Goal: Check status: Check status

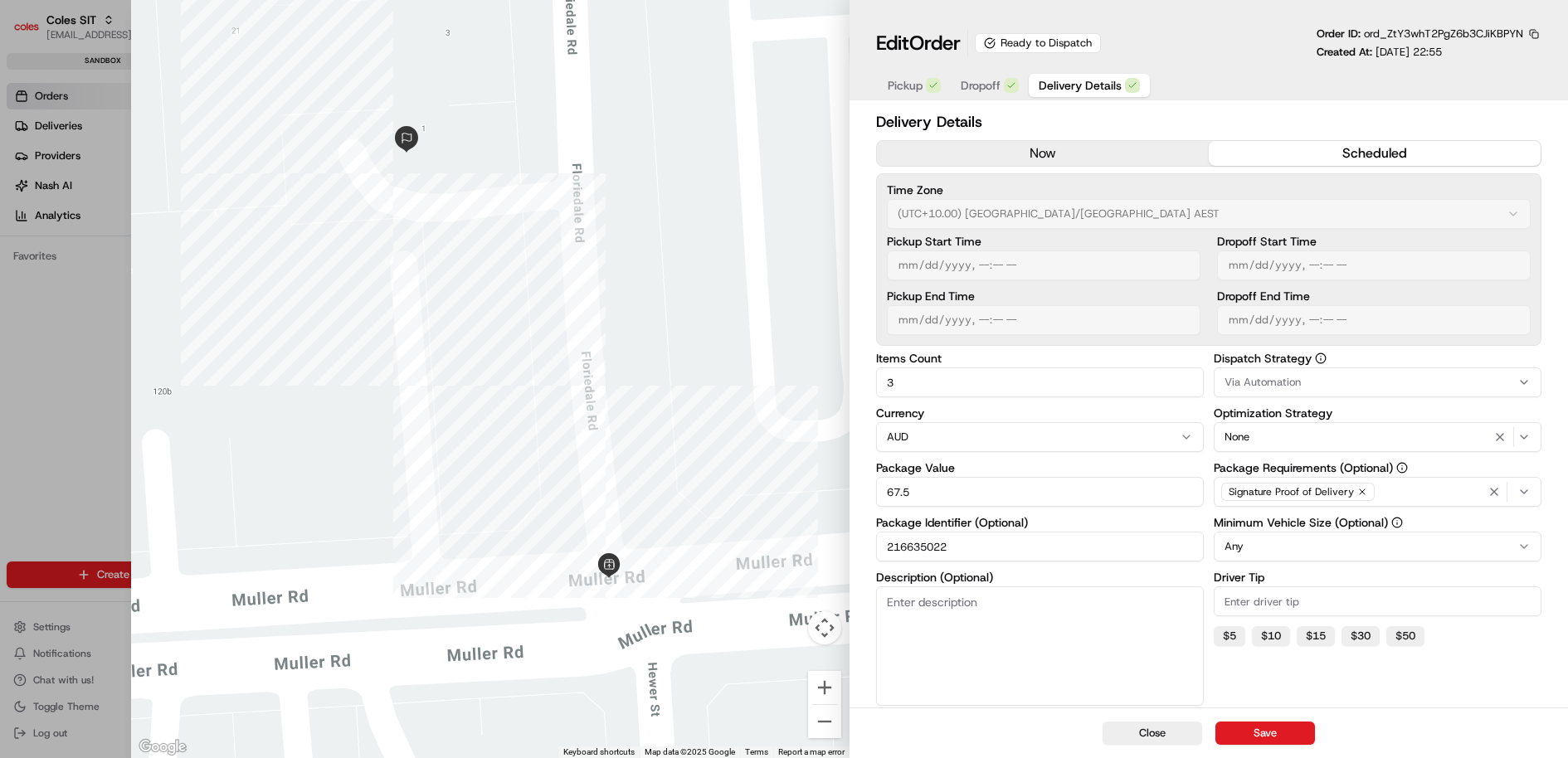
click at [924, 546] on input "216635022" at bounding box center [1040, 546] width 328 height 30
click at [88, 161] on div at bounding box center [784, 379] width 1568 height 758
type input "1"
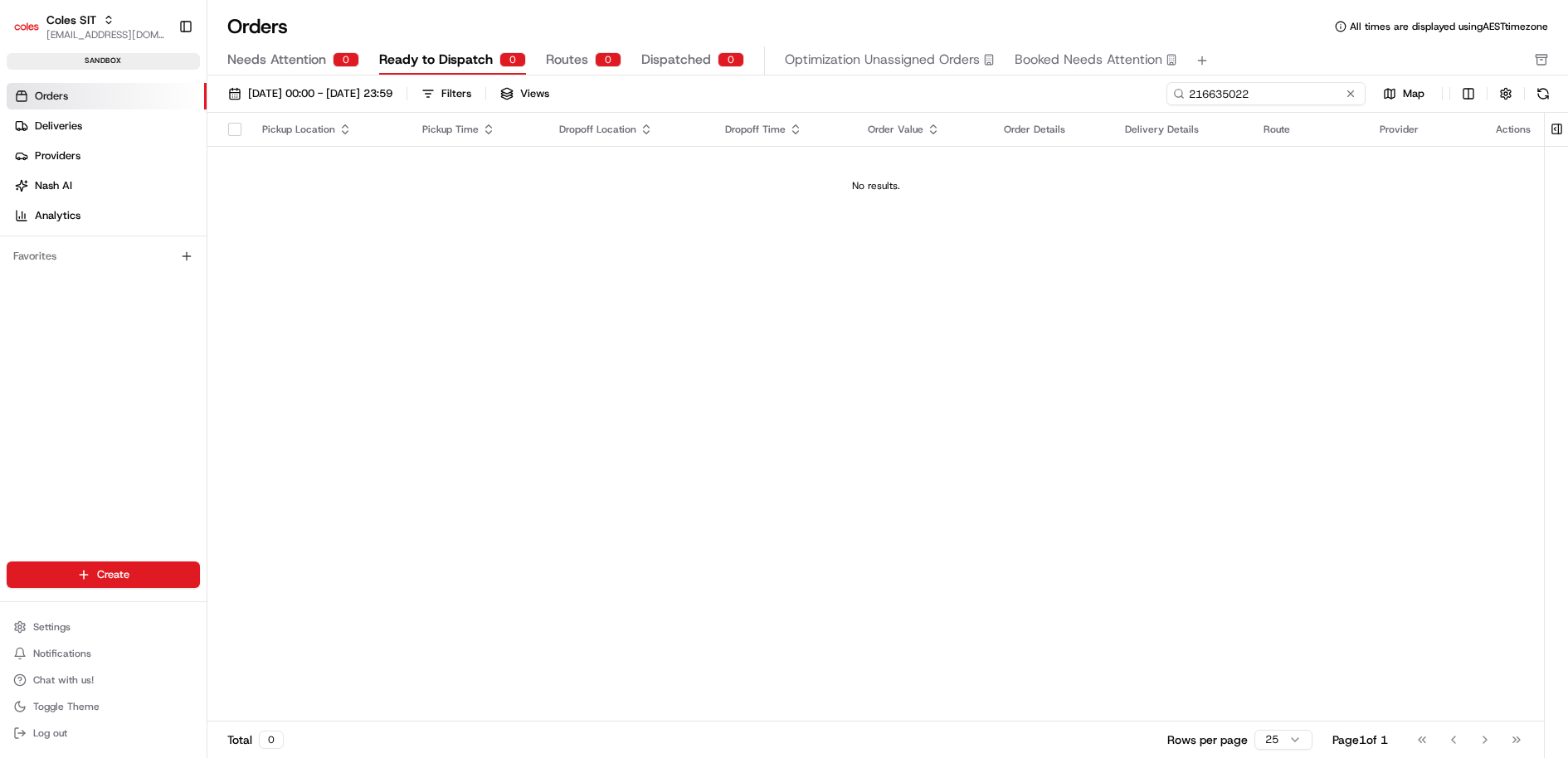
click at [1285, 94] on input "216635022" at bounding box center [1266, 93] width 199 height 23
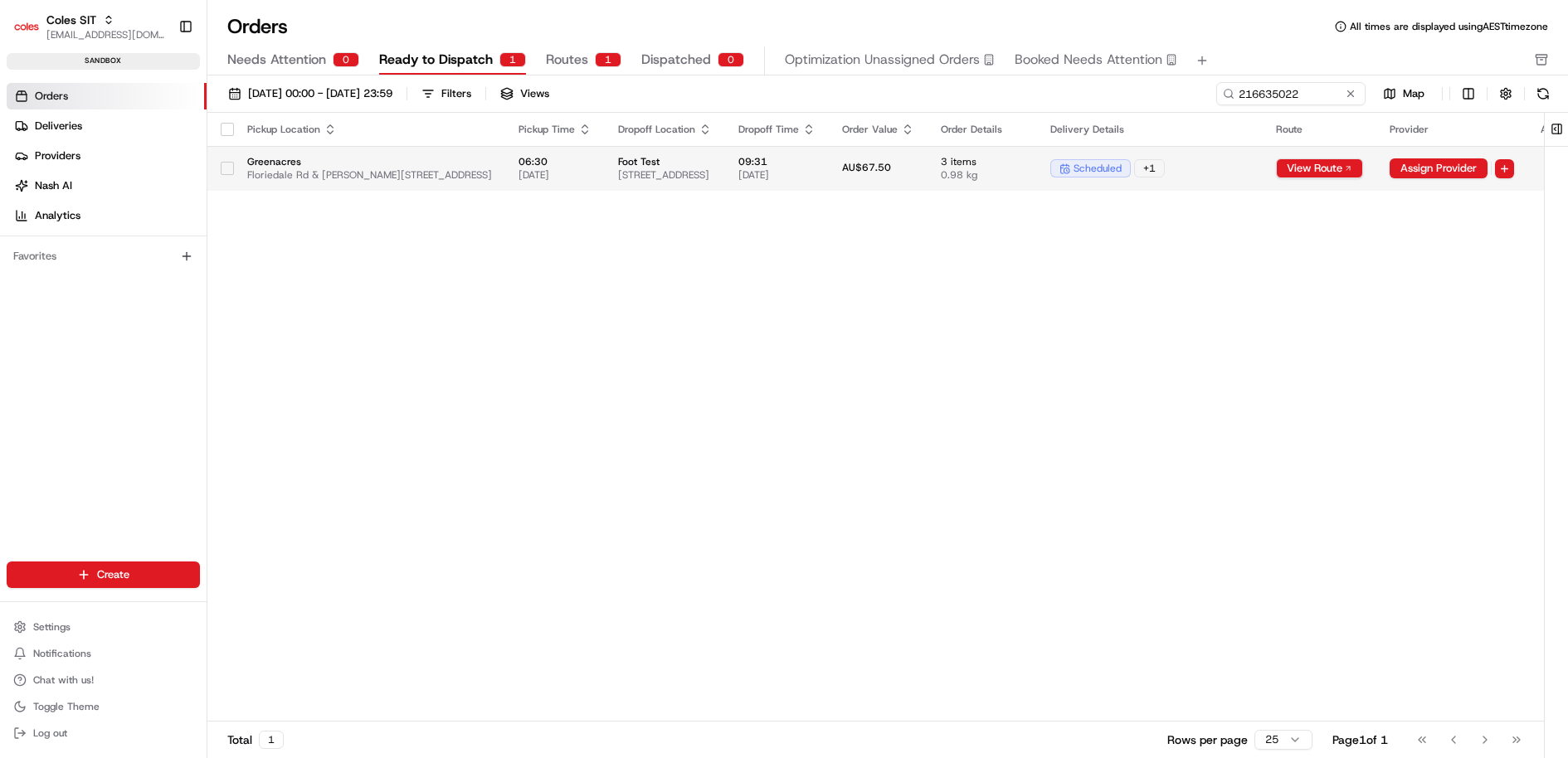
click at [712, 166] on span "Foot Test" at bounding box center [664, 162] width 94 height 14
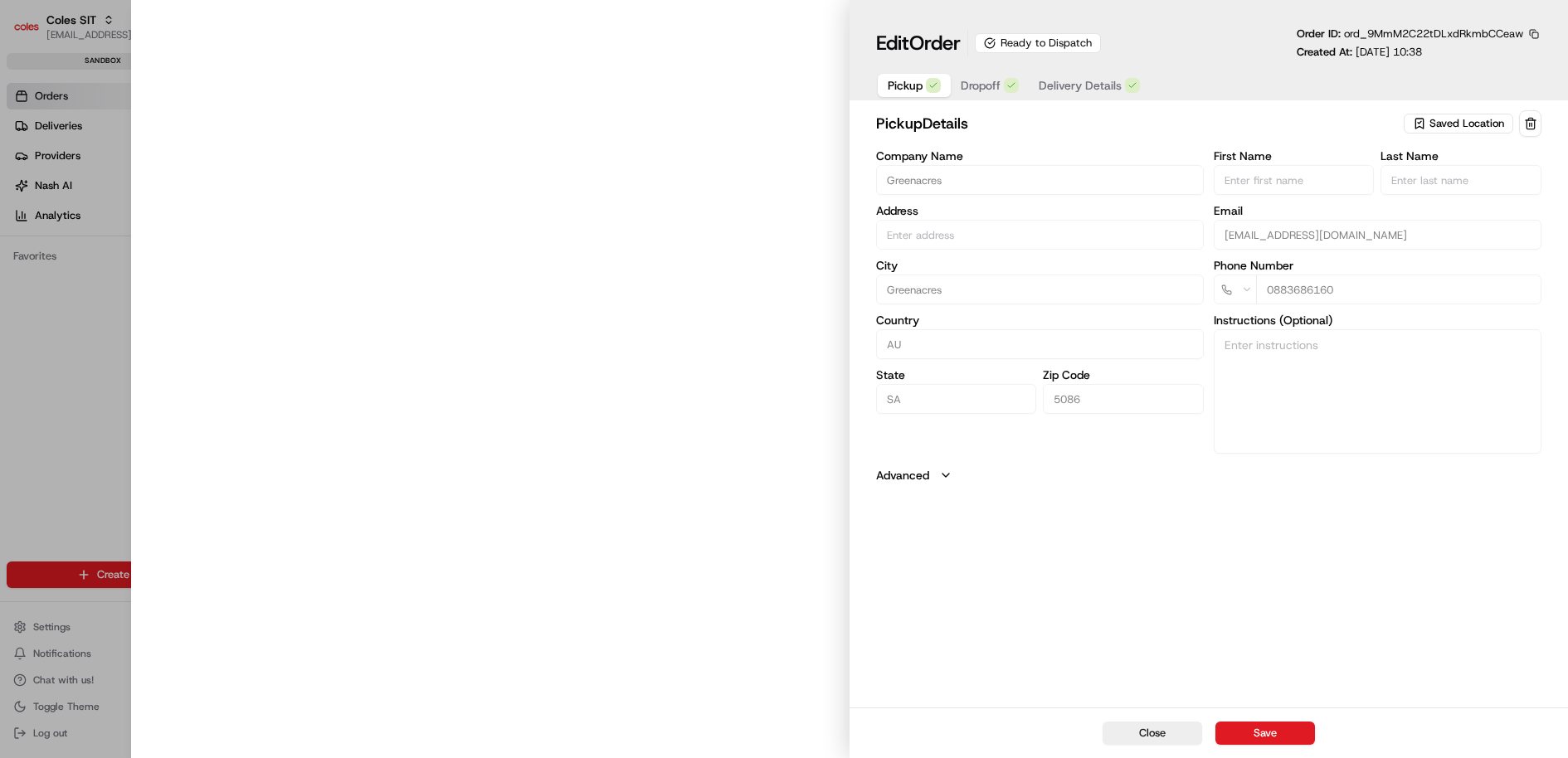
type input "Floriedale Rd & [PERSON_NAME][STREET_ADDRESS]"
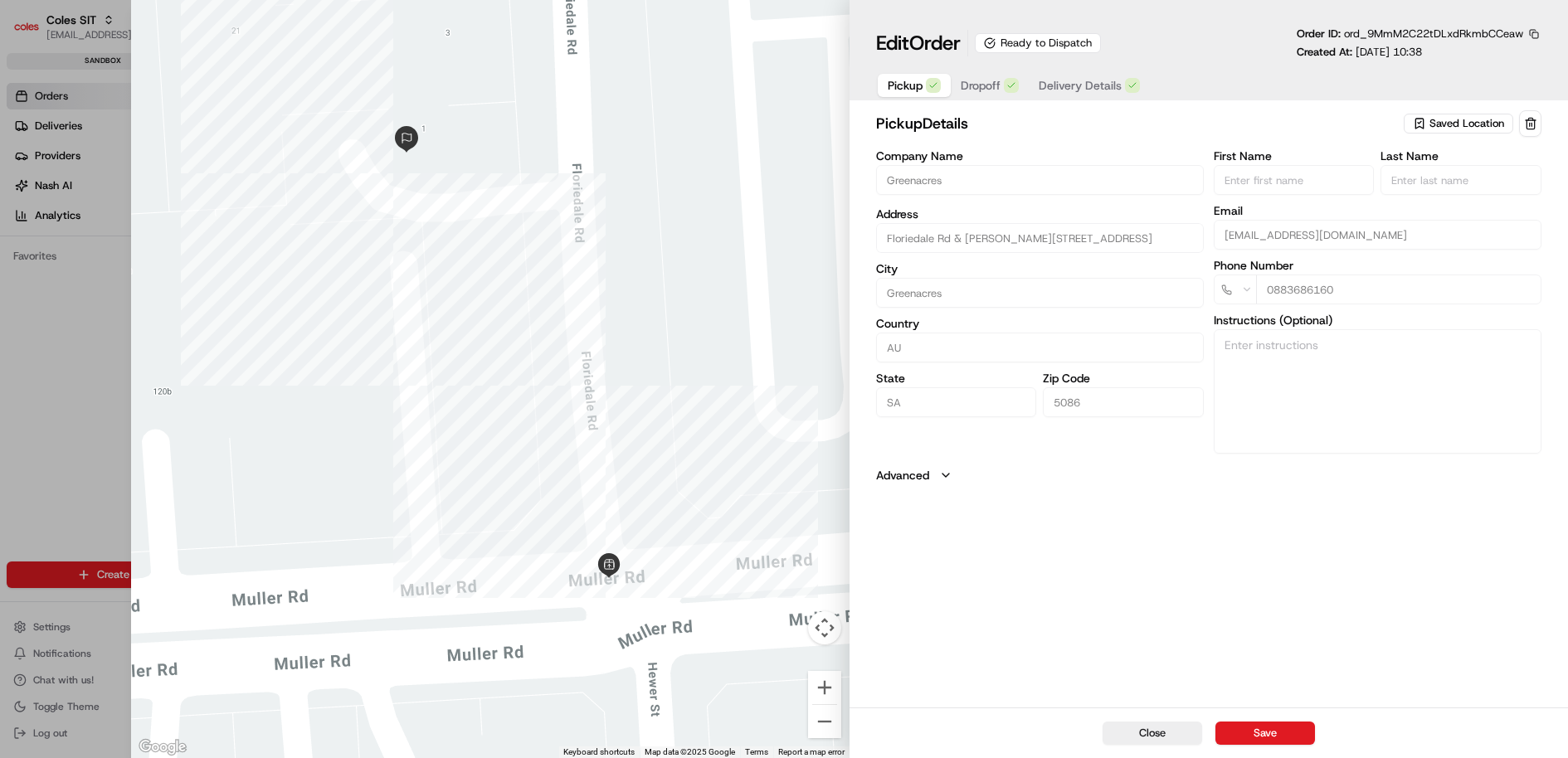
click at [1103, 77] on span "Delivery Details" at bounding box center [1080, 85] width 83 height 16
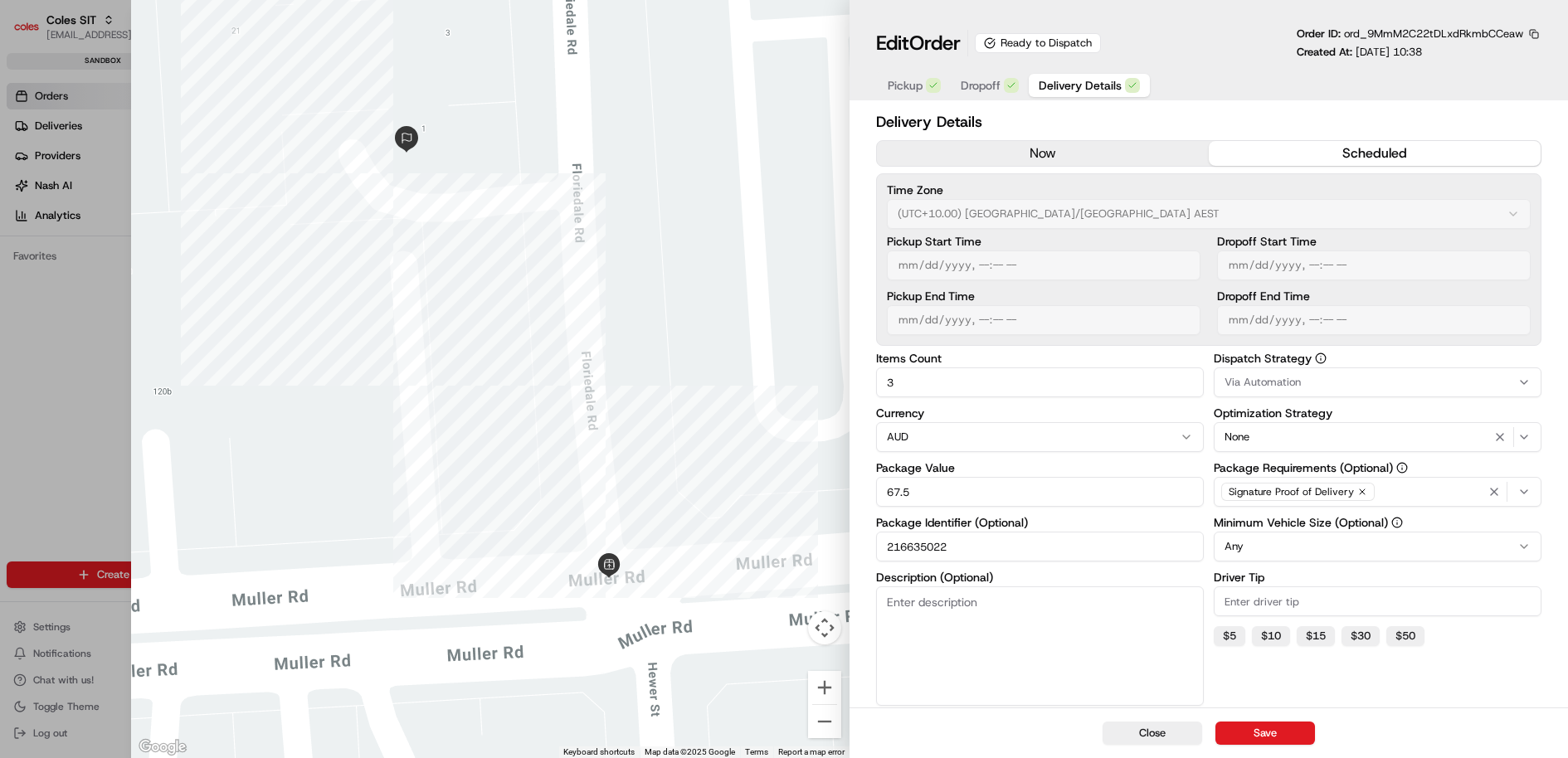
type input "1"
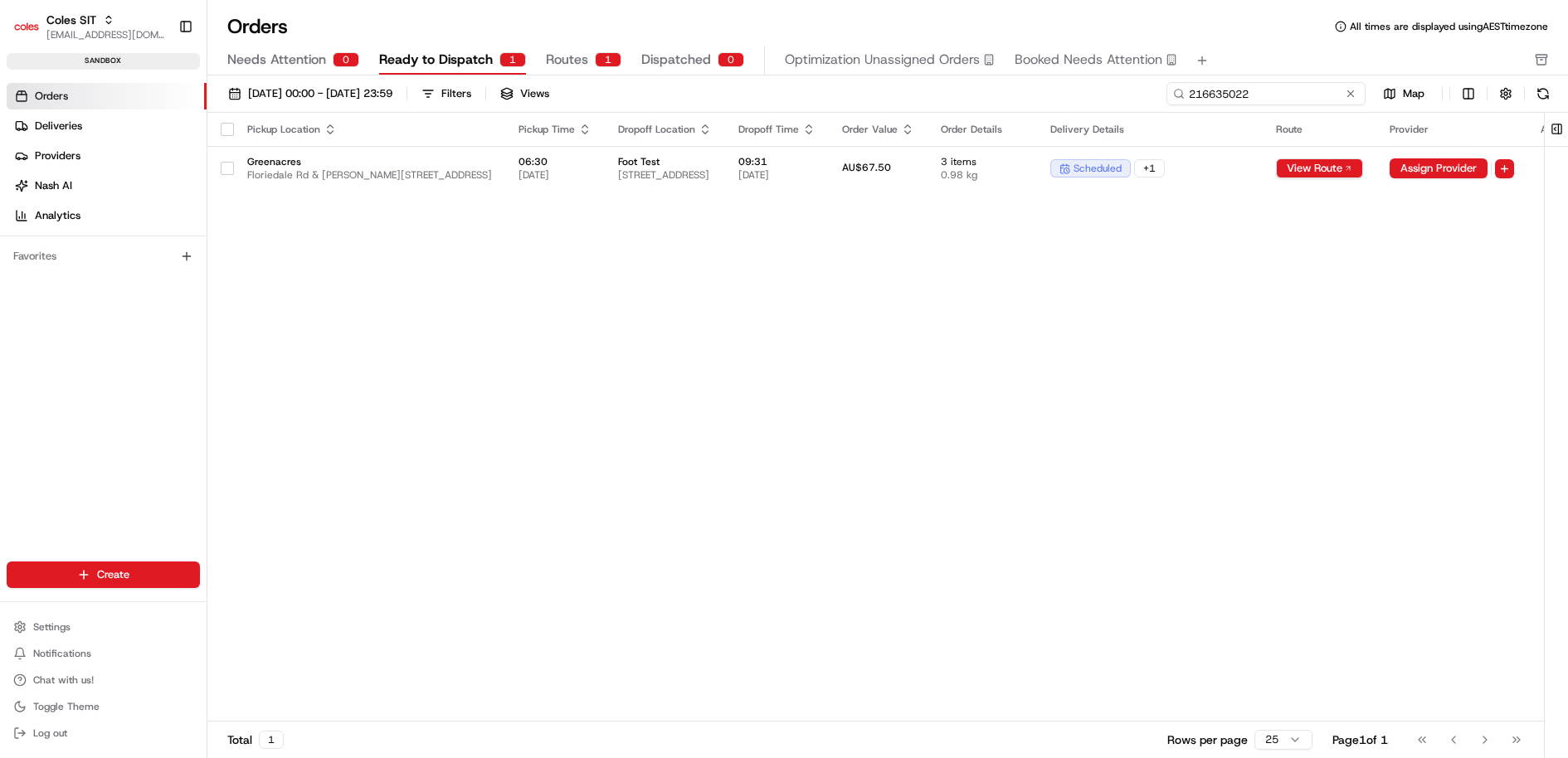
click at [1253, 92] on input "216635022" at bounding box center [1266, 93] width 199 height 23
click at [1220, 102] on input "216635022" at bounding box center [1266, 93] width 199 height 23
click at [1257, 94] on input "216635022" at bounding box center [1266, 93] width 199 height 23
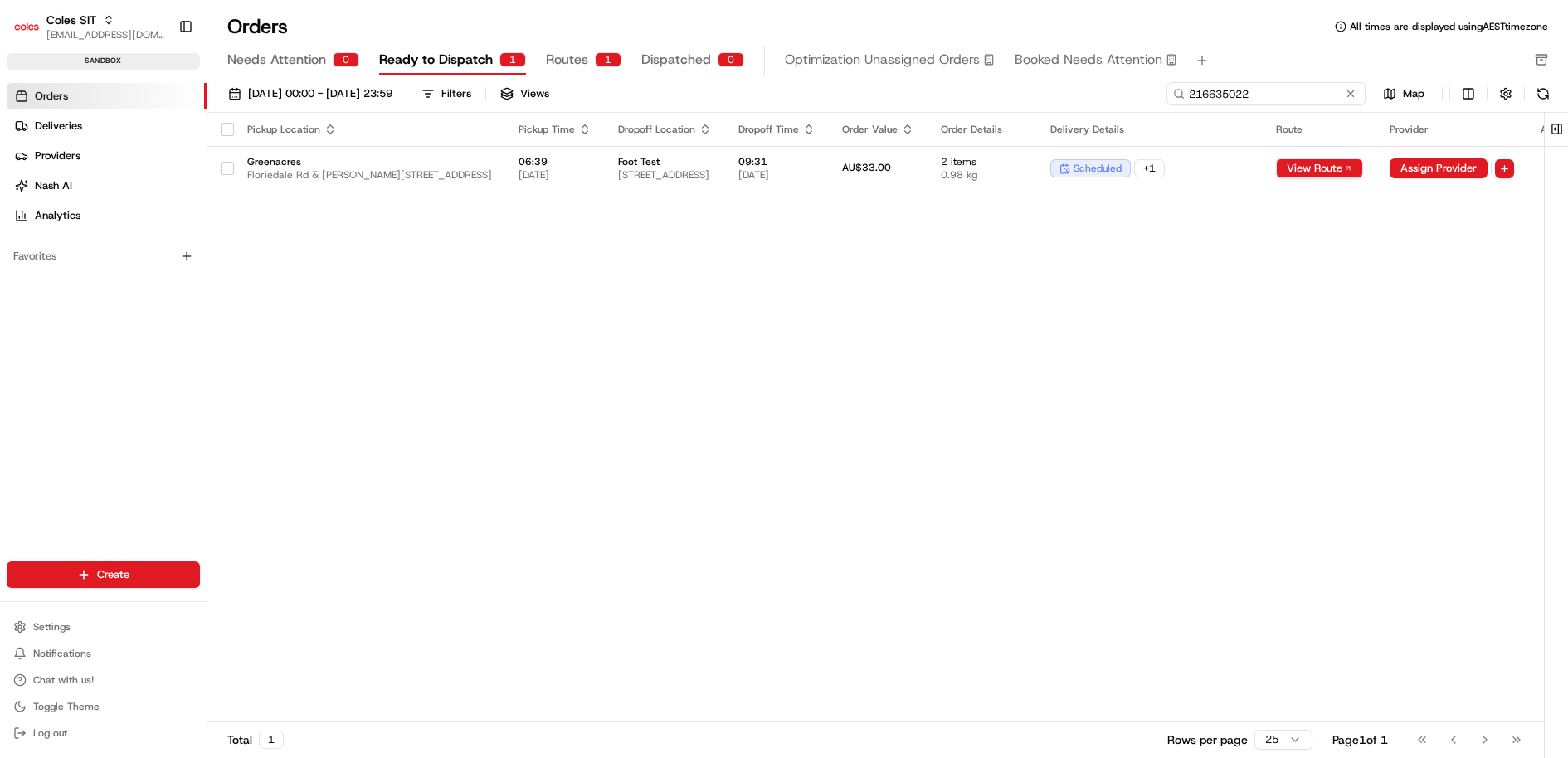
click at [1257, 94] on input "216635022" at bounding box center [1266, 93] width 199 height 23
paste input "7140"
type input "216637140"
click at [712, 156] on span "Foot Test" at bounding box center [664, 162] width 94 height 14
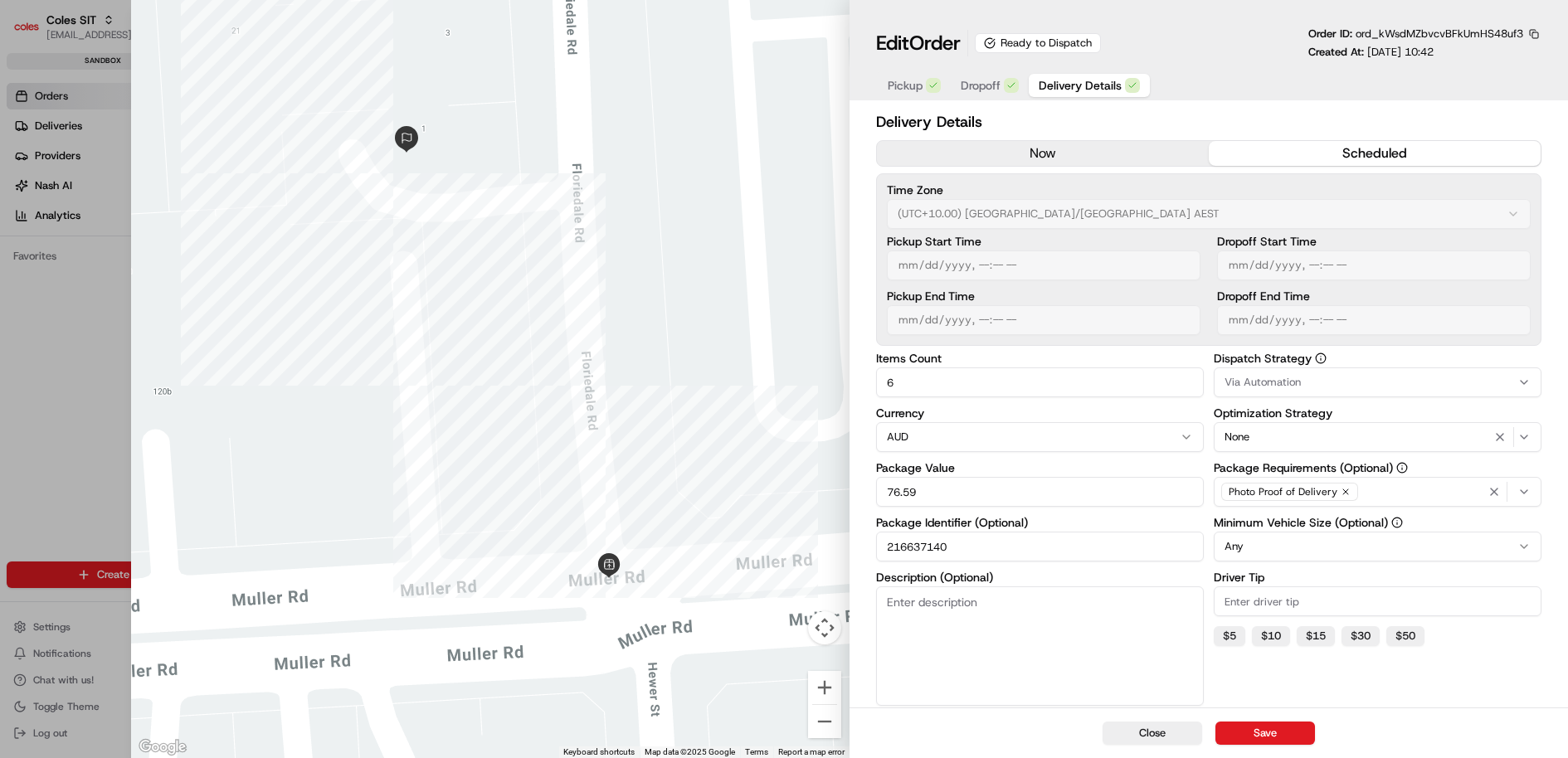
click at [1091, 87] on span "Delivery Details" at bounding box center [1080, 85] width 83 height 16
type input "1"
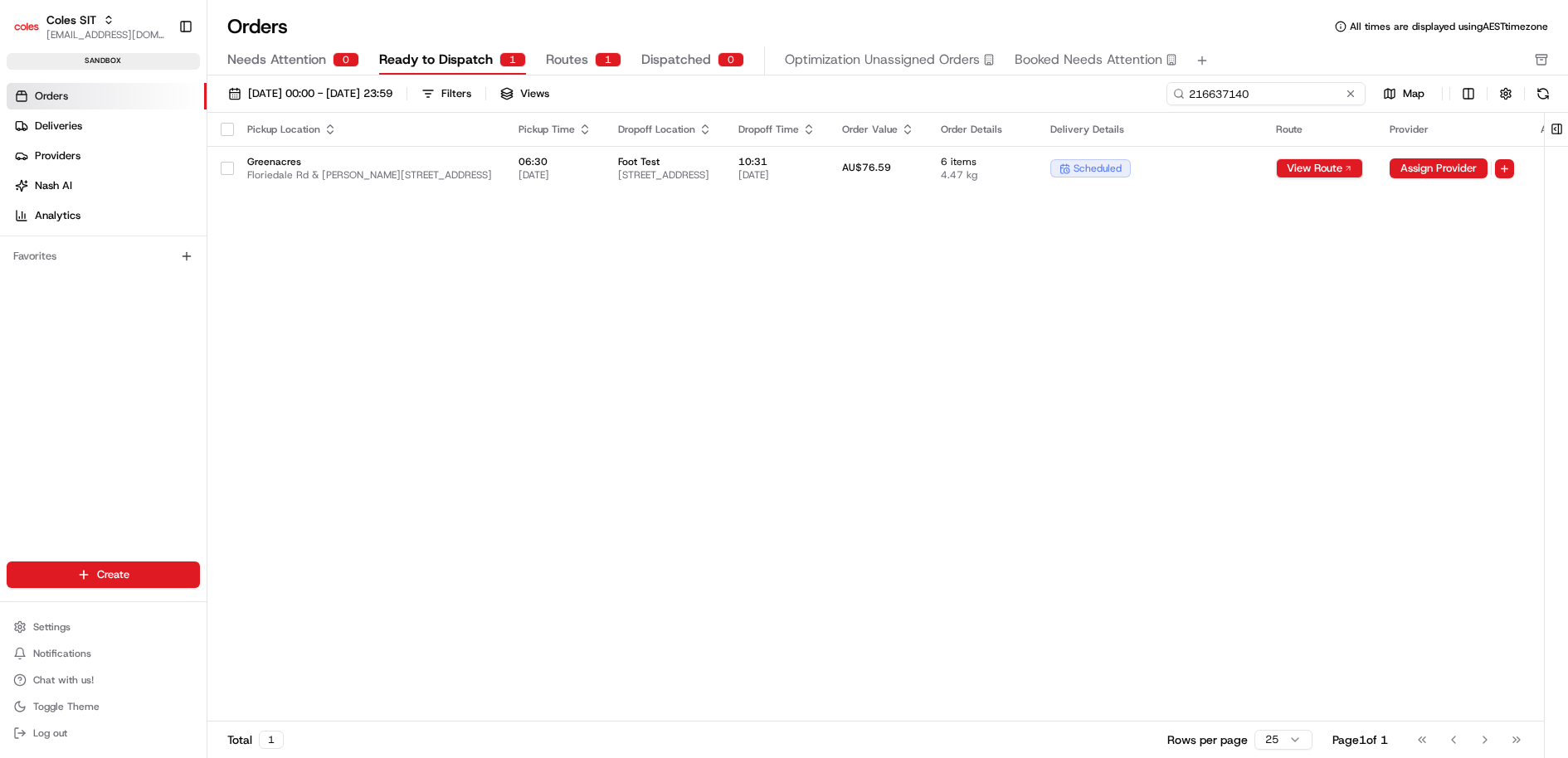
click at [1262, 87] on input "216637140" at bounding box center [1266, 93] width 199 height 23
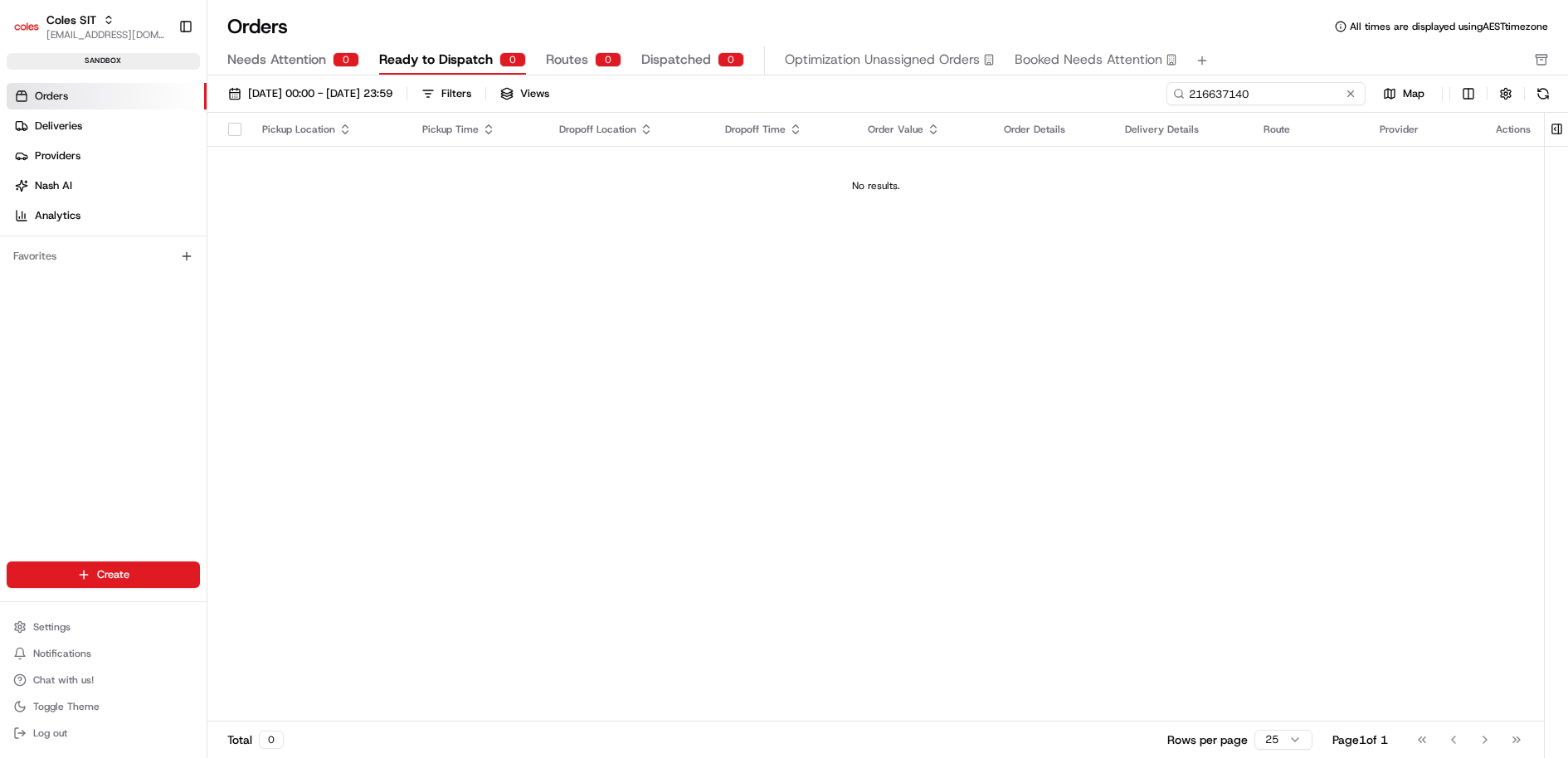
click at [1221, 87] on input "216637140" at bounding box center [1266, 93] width 199 height 23
click at [1246, 86] on input "216637140" at bounding box center [1266, 93] width 199 height 23
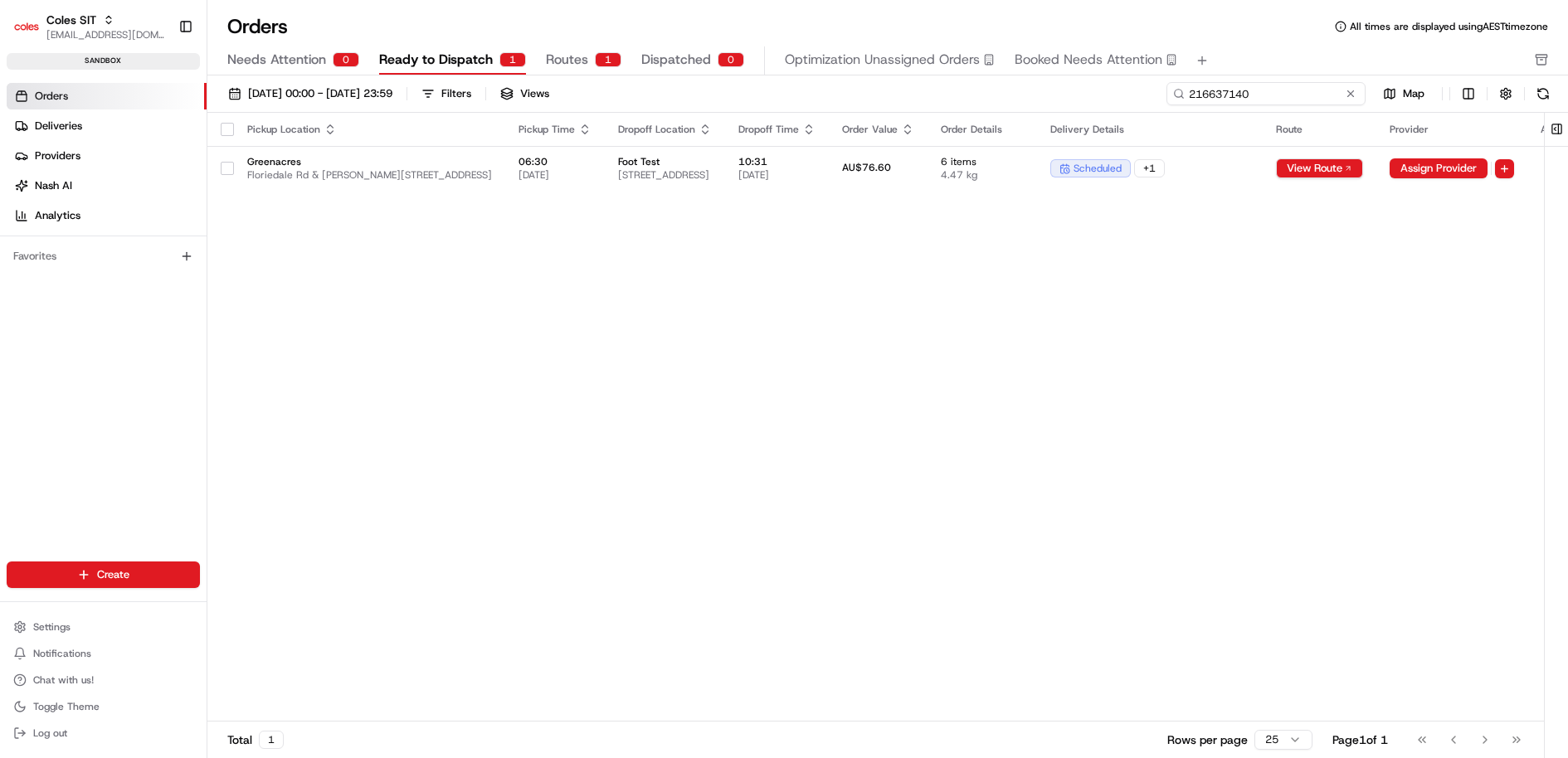
click at [1214, 87] on input "216637140" at bounding box center [1266, 93] width 199 height 23
paste input "8"
type input "216637148"
